Goal: Find specific page/section: Find specific page/section

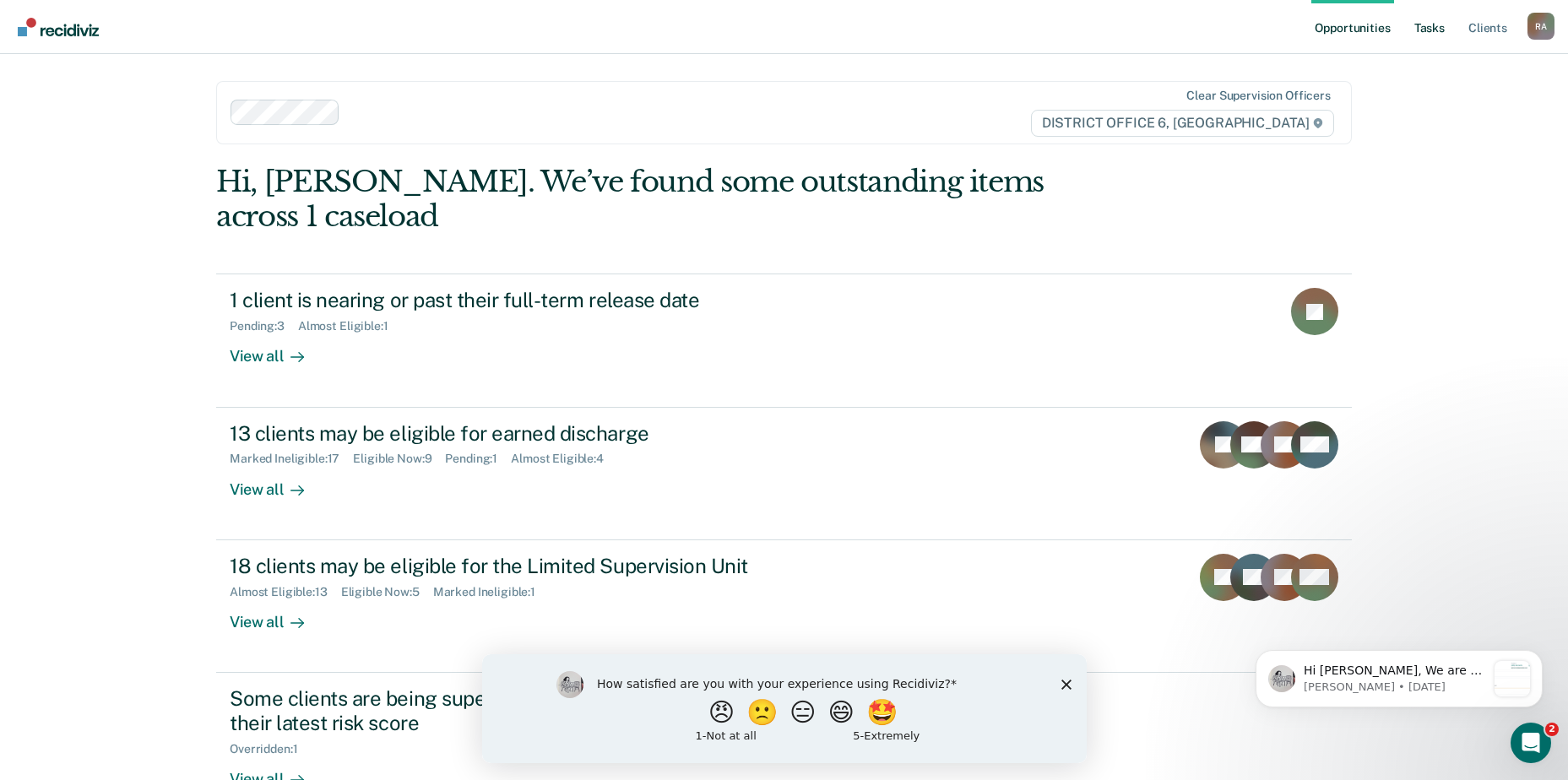
click at [1428, 27] on link "Tasks" at bounding box center [1430, 27] width 37 height 54
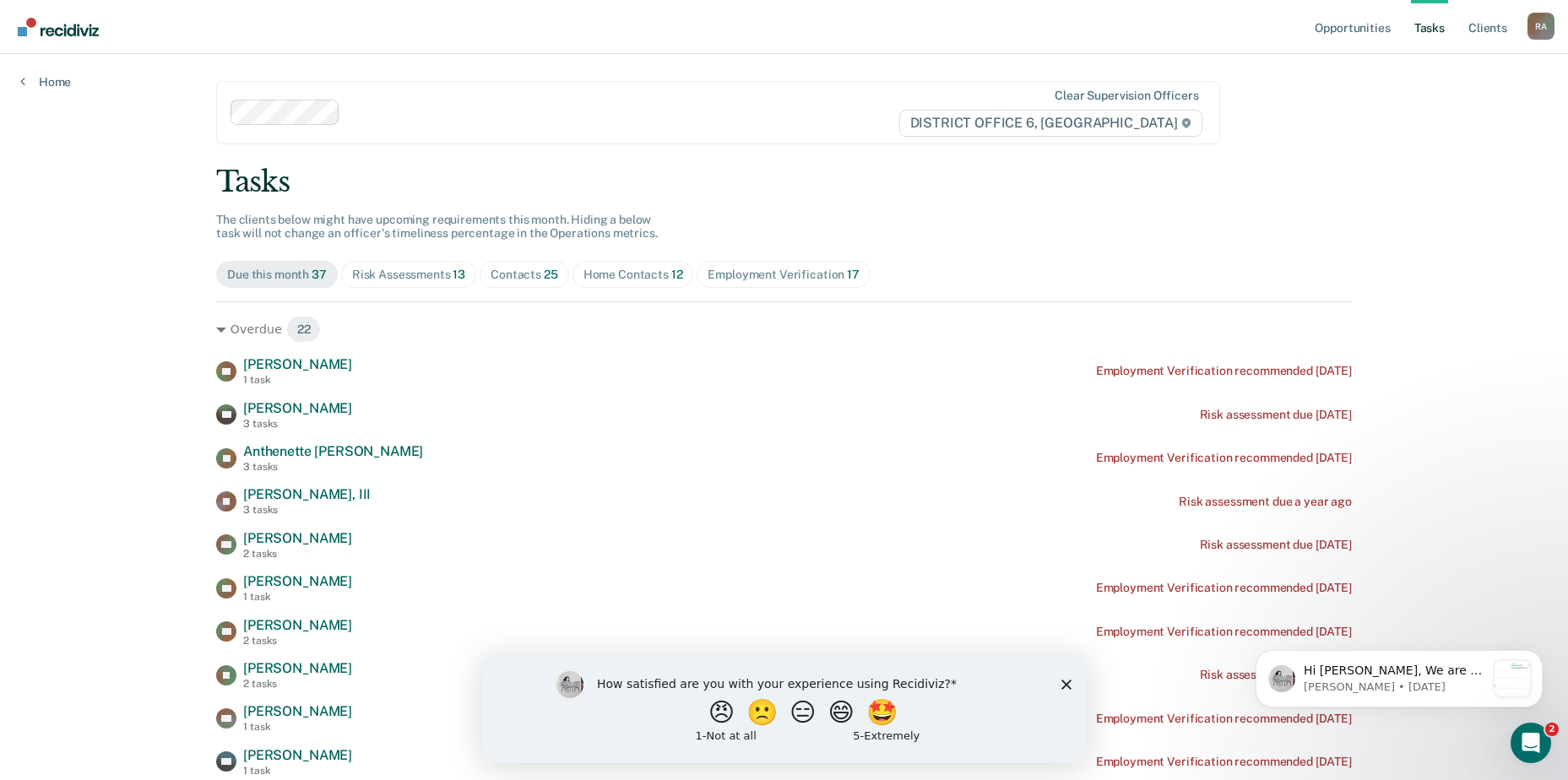
click at [637, 277] on div "Home Contacts 12" at bounding box center [633, 275] width 99 height 14
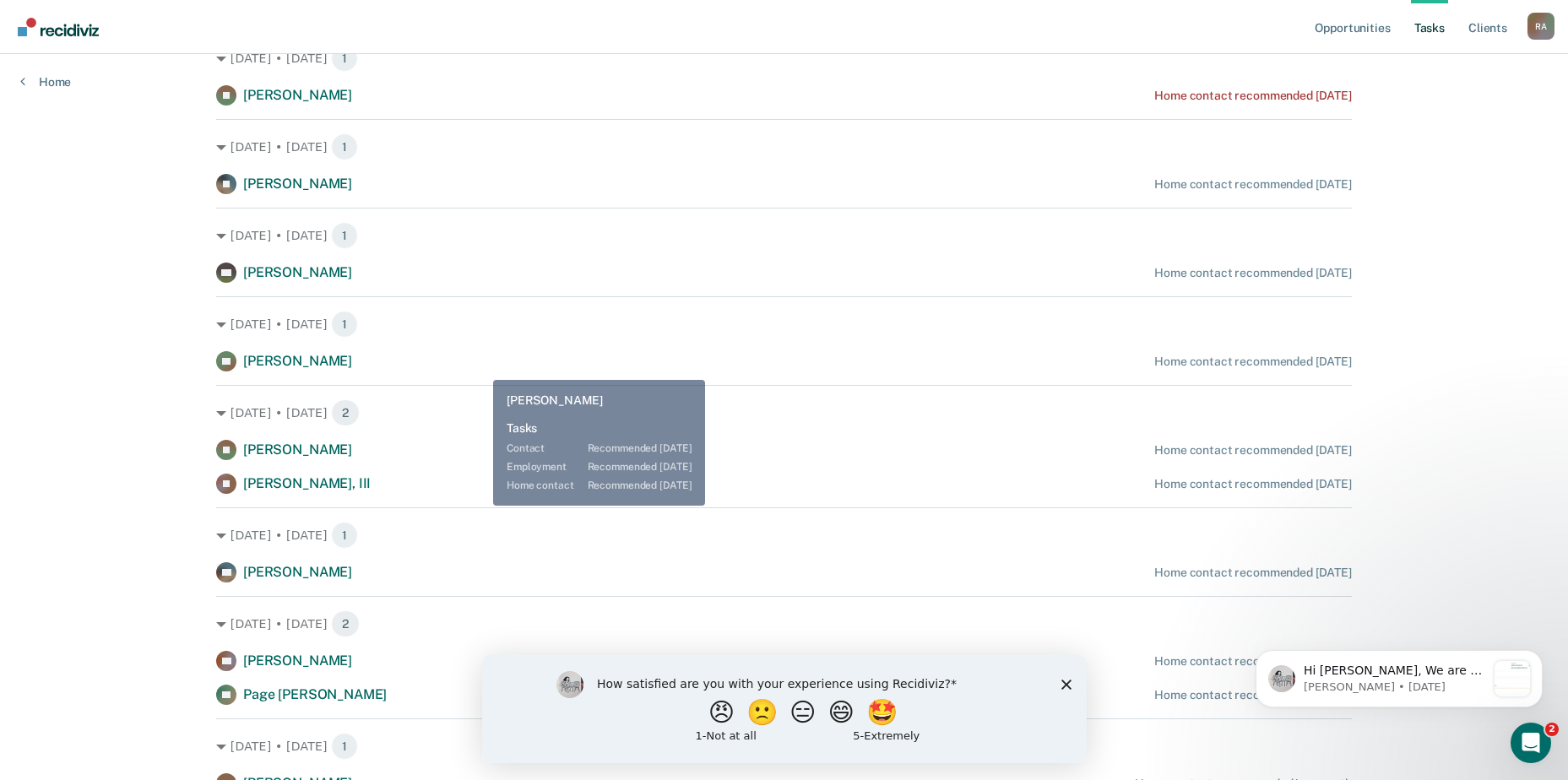
scroll to position [462, 0]
